Goal: Information Seeking & Learning: Check status

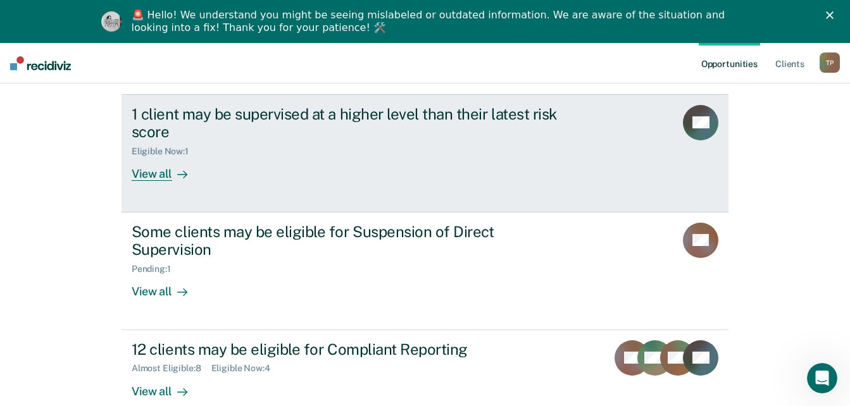
scroll to position [190, 0]
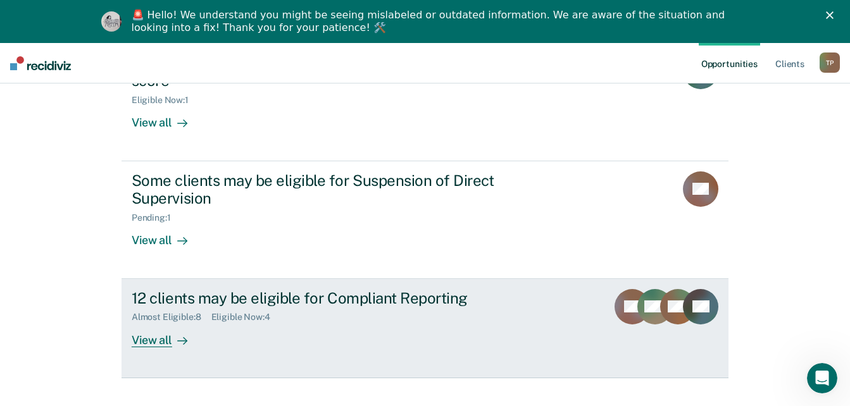
click at [151, 323] on div "View all" at bounding box center [167, 335] width 71 height 25
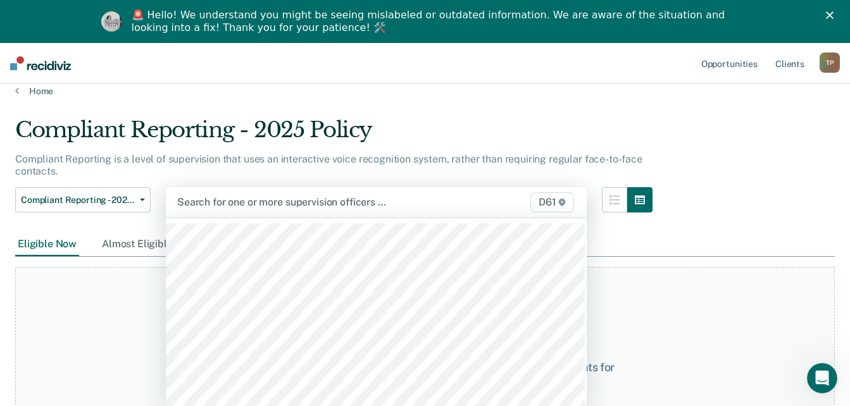
click at [359, 218] on div "45 results available. Use Up and Down to choose options, press Enter to select …" at bounding box center [376, 202] width 421 height 30
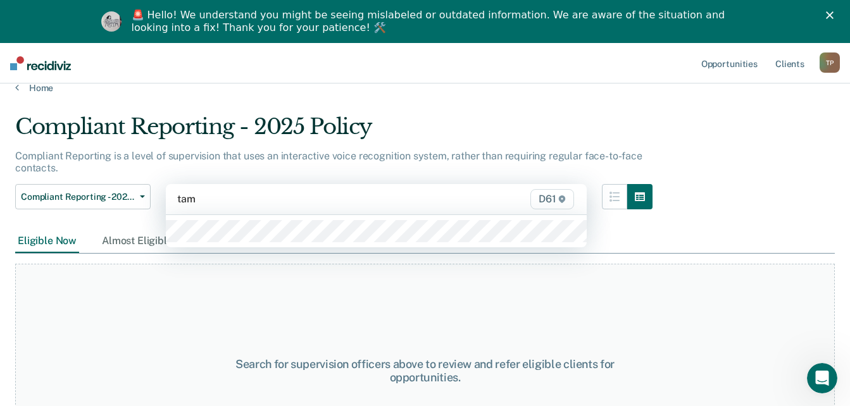
type input "[PERSON_NAME]"
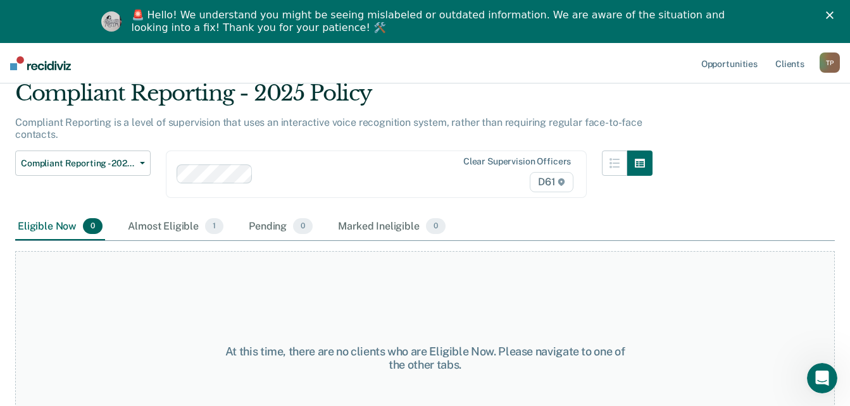
scroll to position [80, 0]
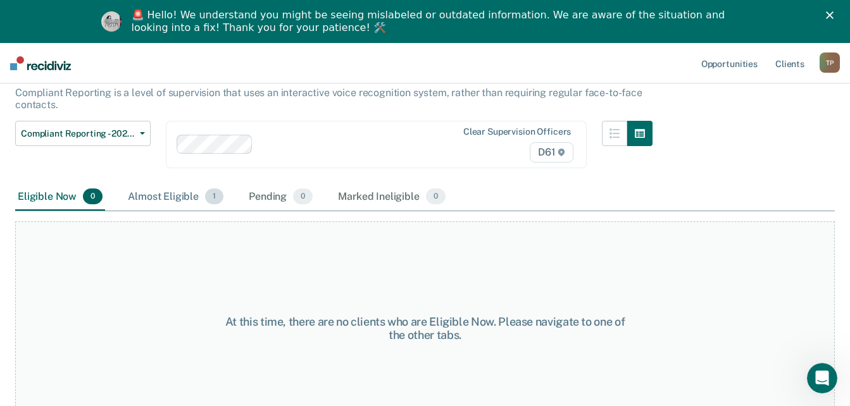
click at [162, 199] on div "Almost Eligible 1" at bounding box center [175, 197] width 101 height 28
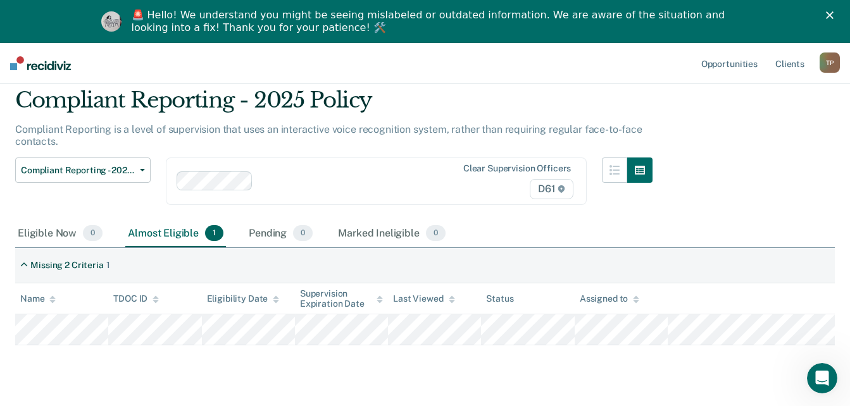
scroll to position [43, 0]
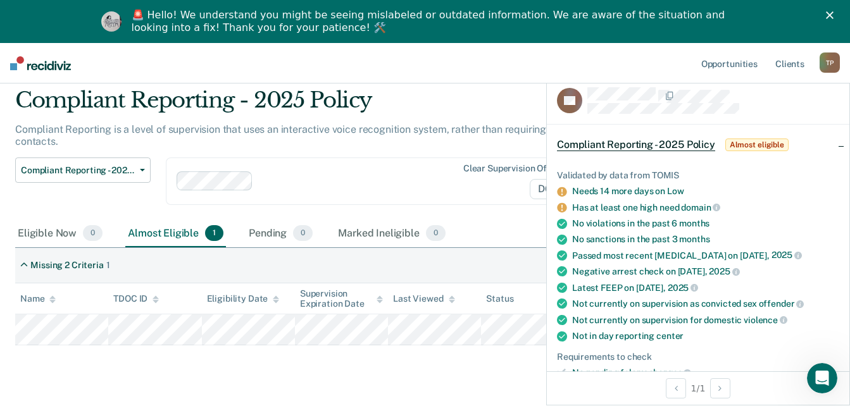
click at [458, 369] on main "Compliant Reporting - 2025 Policy Compliant Reporting is a level of supervision…" at bounding box center [425, 234] width 850 height 335
